Goal: Information Seeking & Learning: Check status

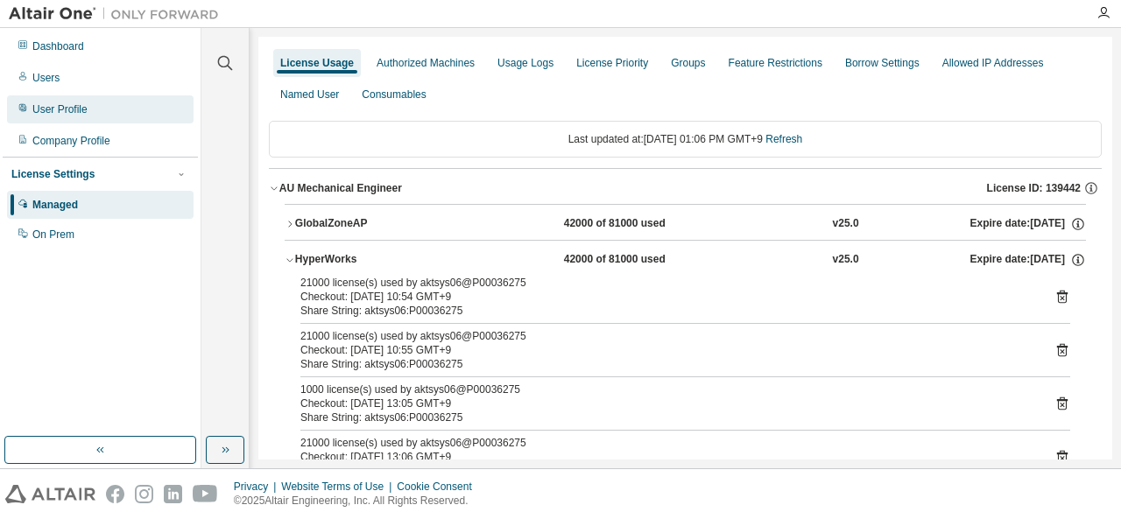
scroll to position [175, 0]
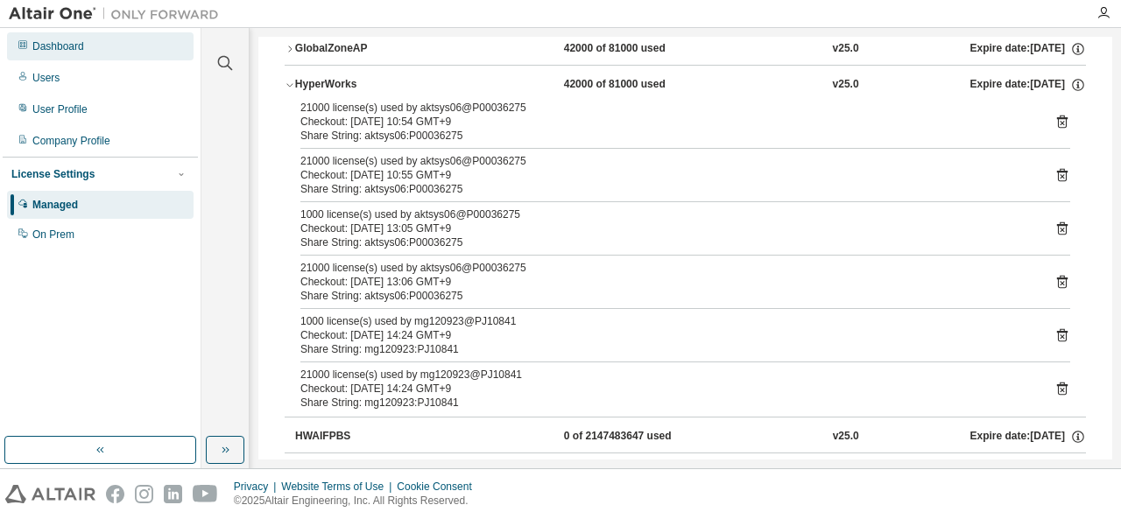
click at [74, 47] on div "Dashboard" at bounding box center [58, 46] width 52 height 14
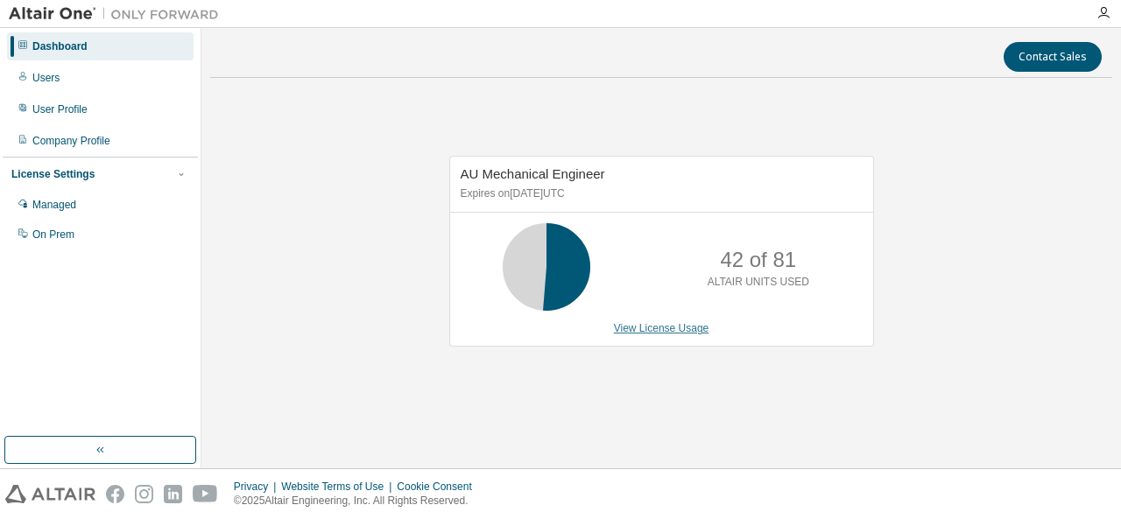
click at [642, 328] on link "View License Usage" at bounding box center [661, 328] width 95 height 12
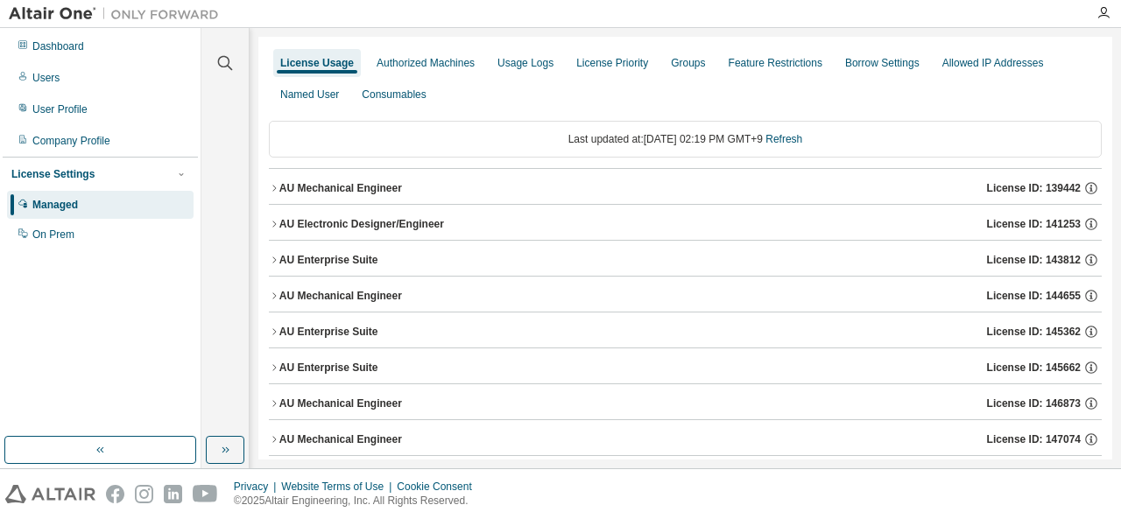
click at [277, 186] on icon "button" at bounding box center [274, 188] width 11 height 11
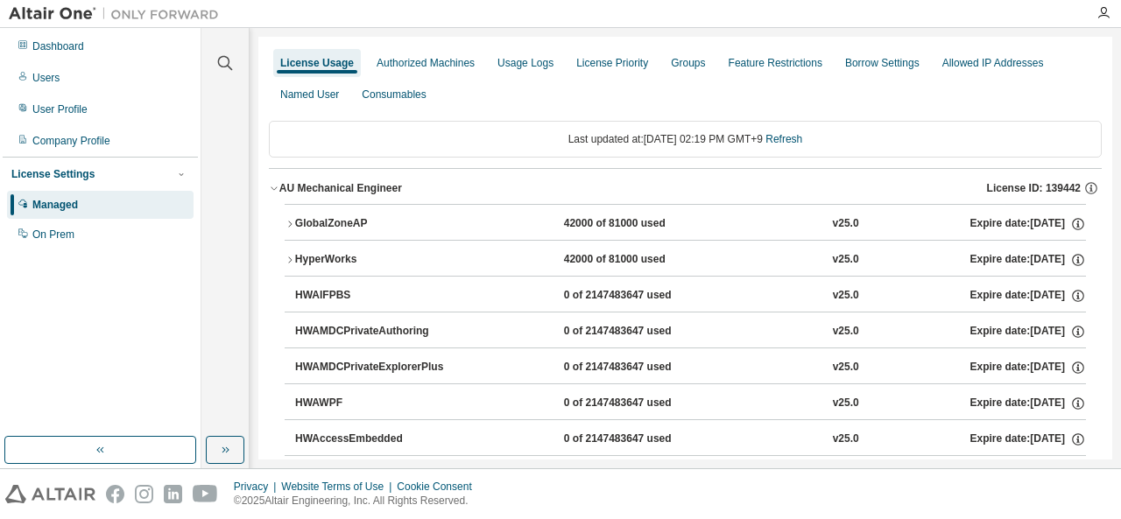
click at [291, 257] on icon "button" at bounding box center [290, 260] width 11 height 11
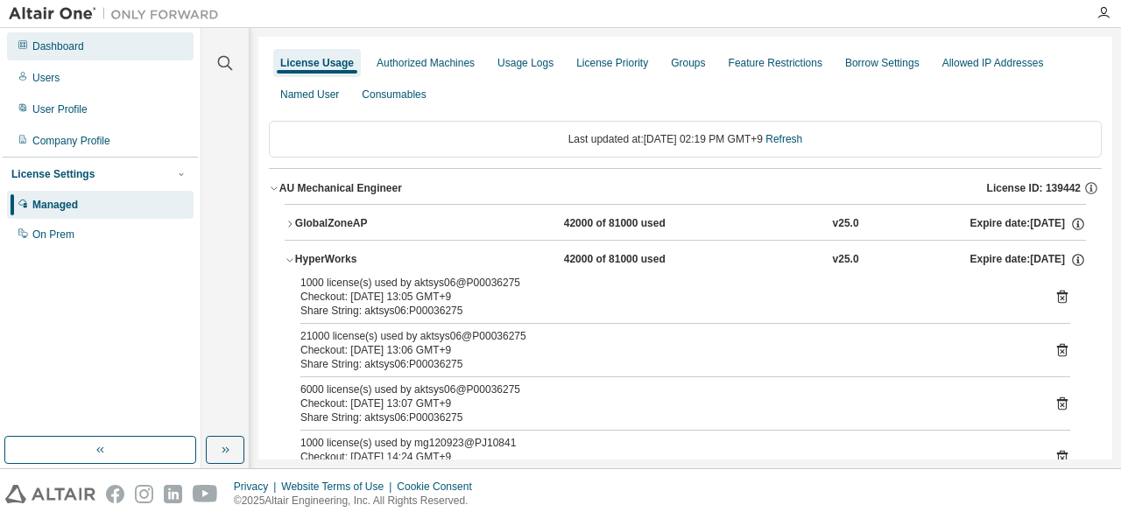
click at [56, 50] on div "Dashboard" at bounding box center [58, 46] width 52 height 14
